Goal: Task Accomplishment & Management: Complete application form

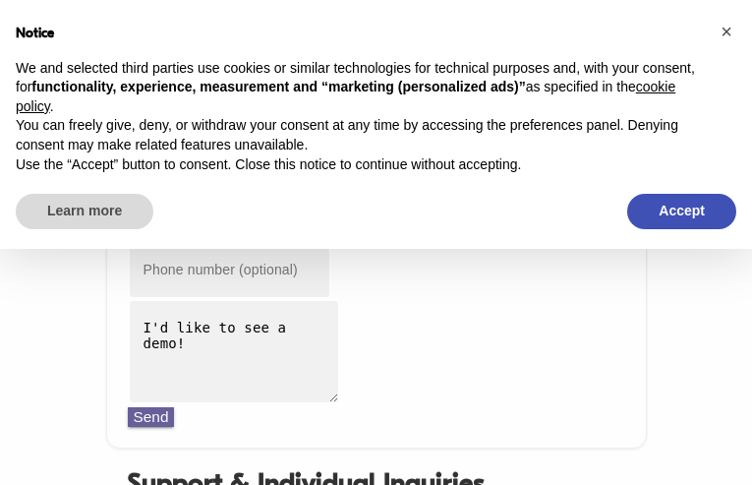
type input "[EMAIL_ADDRESS][DOMAIN_NAME]"
type input "5779851344"
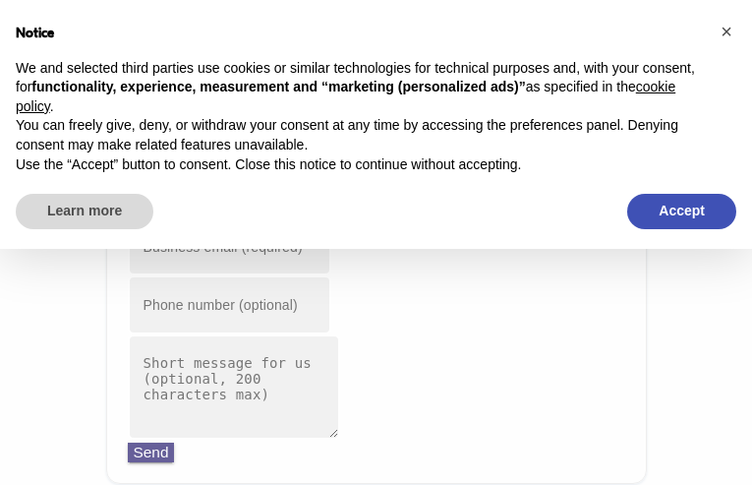
type input "[EMAIL_ADDRESS][DOMAIN_NAME]"
type input "6700776782"
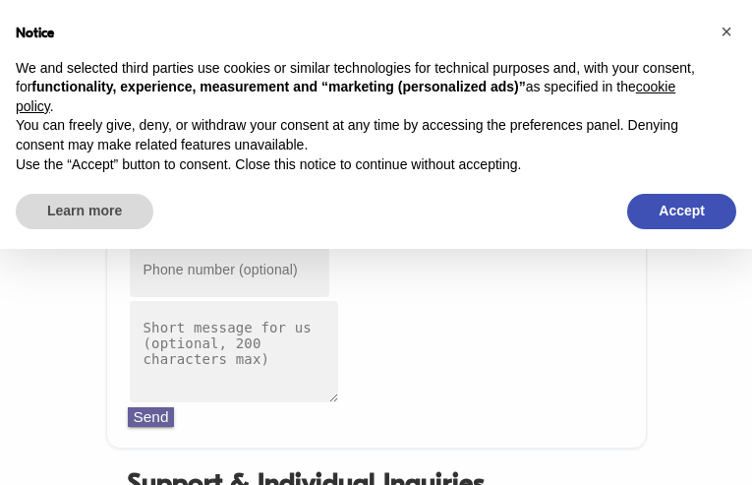
type input "[EMAIL_ADDRESS][DOMAIN_NAME]"
type input "3272072036"
